Goal: Complete application form

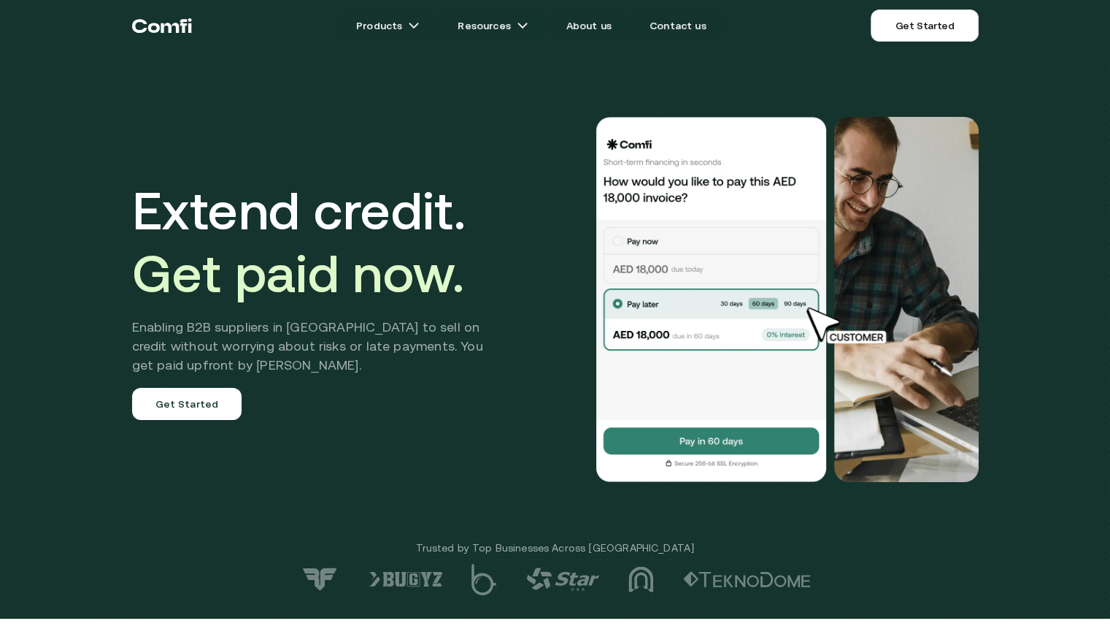
click at [928, 30] on link "Get Started" at bounding box center [924, 25] width 107 height 32
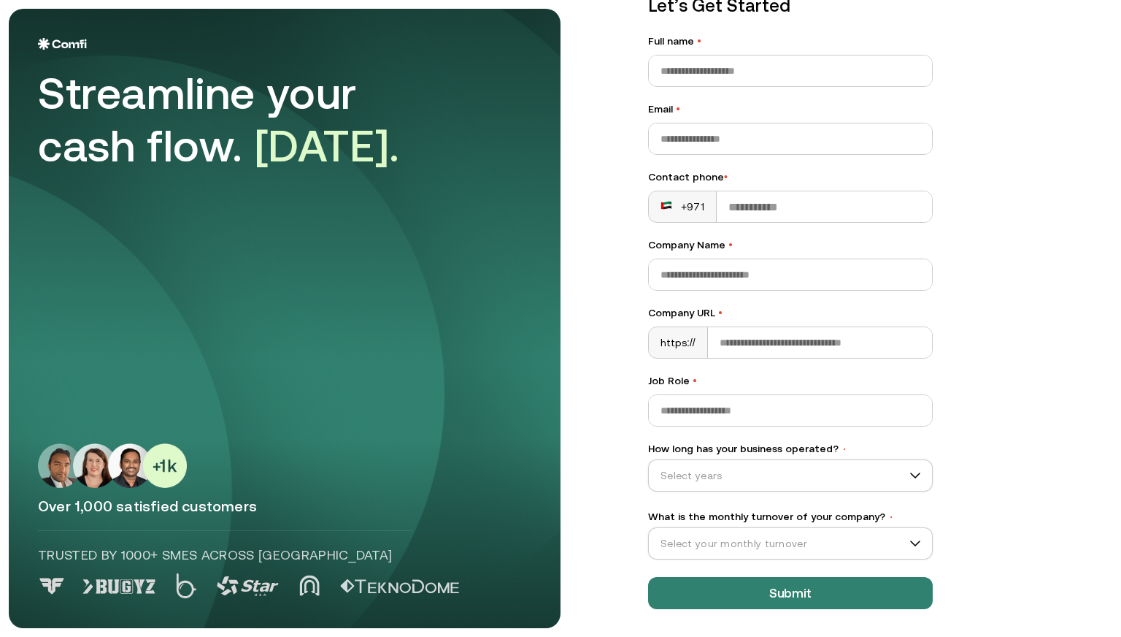
scroll to position [70, 0]
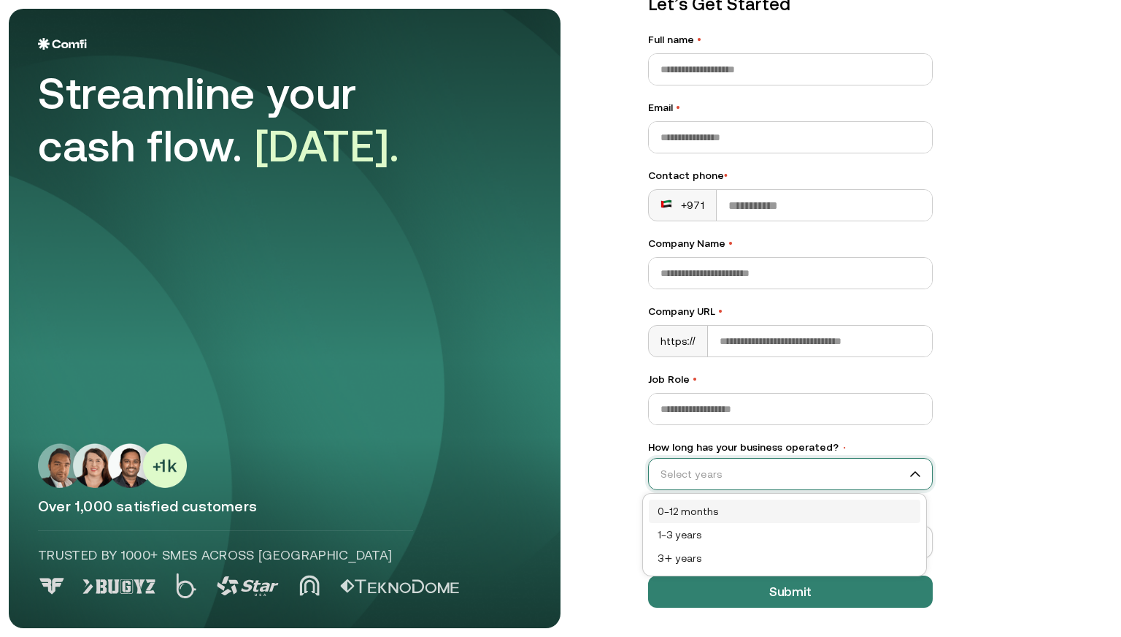
click at [865, 475] on input "How long has your business operated? •" at bounding box center [784, 474] width 270 height 22
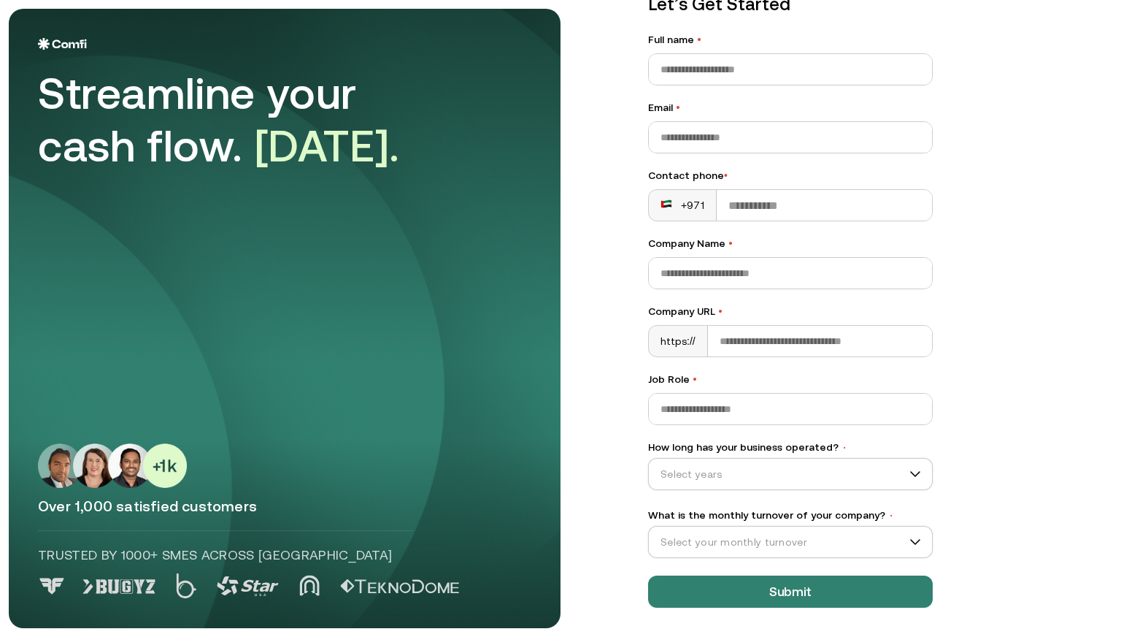
click at [895, 522] on label "What is the monthly turnover of your company? •" at bounding box center [790, 514] width 285 height 15
click at [895, 531] on input "What is the monthly turnover of your company? •" at bounding box center [784, 542] width 270 height 22
click at [899, 531] on input "What is the monthly turnover of your company? •" at bounding box center [784, 542] width 270 height 22
click at [1020, 456] on div "Let’s Get Started Full name • Email • Contact phone • +971 Company Name • Compa…" at bounding box center [865, 248] width 493 height 619
